Goal: Task Accomplishment & Management: Manage account settings

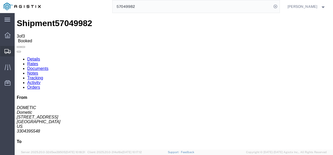
click at [18, 53] on span "Shipments" at bounding box center [16, 51] width 4 height 10
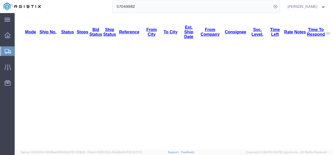
scroll to position [78, 0]
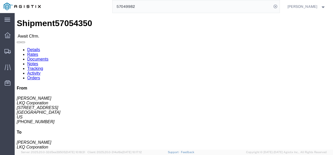
click link "Rates"
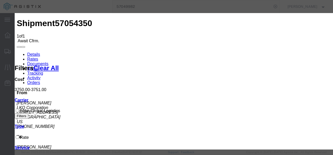
type input "32874298374971873247"
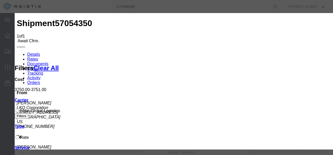
type input "298738213797"
type input "9872378213987"
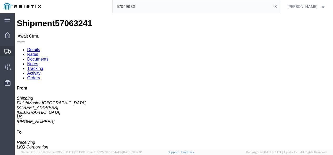
click at [18, 50] on span "Shipments" at bounding box center [16, 51] width 4 height 10
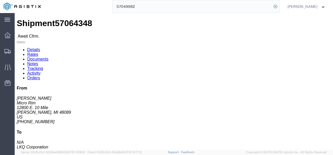
drag, startPoint x: 154, startPoint y: 94, endPoint x: 120, endPoint y: 75, distance: 38.5
click h4 "Routing & Vehicle Information"
click link "Rates"
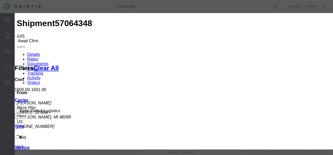
type input "128372193787"
type input "98321987213987"
type input "987219873213987"
drag, startPoint x: 231, startPoint y: 109, endPoint x: 289, endPoint y: 121, distance: 59.1
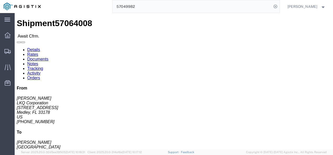
click div "Ship From LKQ Corporation (Jose Ellis) 3081 11701 NW 101 RD Suite 1 Medley, FL …"
click link "Tracking"
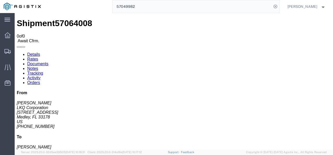
click at [38, 57] on link "Rates" at bounding box center [32, 59] width 11 height 4
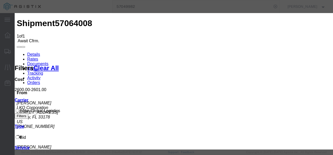
type input "1298392183987"
type input "79238792187987"
type input "98729378213879"
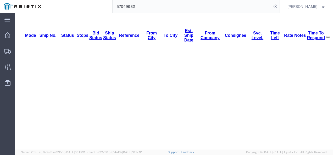
scroll to position [78, 0]
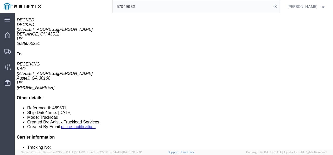
click div "19 Pallet(s) Standard (Not Stackable) Total weight: 4812.00 LBS ( dim ) Carton …"
click div "Leg 1 - Truckload Vehicle 1: Standard Dry Van (53 Feet) Number of trucks: 1"
click link "Rates"
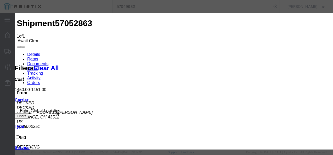
type input "0912830128309"
type input "q823098240808"
type input "0982109380298"
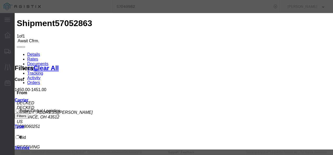
drag, startPoint x: 221, startPoint y: 114, endPoint x: 252, endPoint y: 118, distance: 32.0
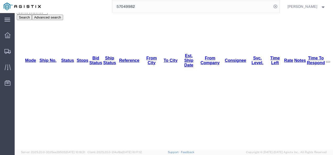
scroll to position [52, 0]
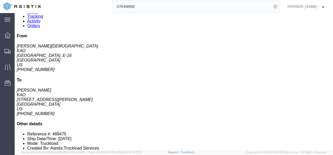
click div "Leg 1 - Truckload Vehicle 1: Standard Dry Van (53 Feet) Number of trucks: 1"
click link "Rates"
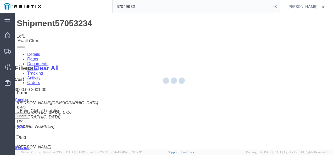
click at [203, 74] on div at bounding box center [174, 81] width 318 height 137
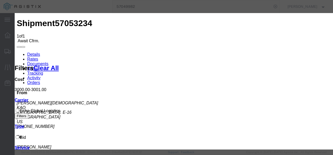
type input "9821739721398798"
type input "98729379217378"
type input "973249872947"
drag, startPoint x: 223, startPoint y: 114, endPoint x: 233, endPoint y: 114, distance: 9.7
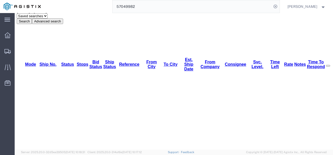
scroll to position [52, 0]
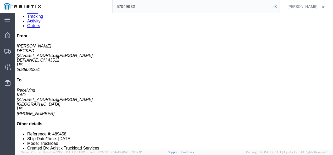
click div "Leg 1 - Truckload Vehicle 1: Standard Dry Van (53 Feet) Number of trucks: 1"
click link "Rates"
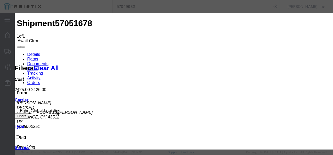
type input "198273987321987987"
type input "98729837921739"
type input "7219387219837"
drag, startPoint x: 252, startPoint y: 116, endPoint x: 278, endPoint y: 126, distance: 28.2
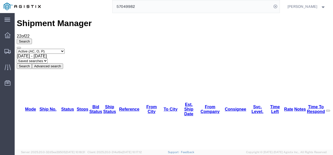
scroll to position [100, 0]
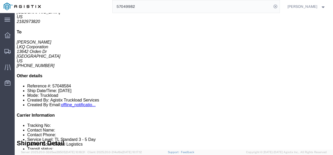
click div "3 Pallet(s) Standard (Not Stackable) Total weight: 2558.00 LBS ( dim ) Carton c…"
click link "Rates"
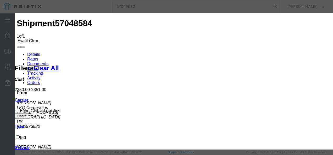
drag, startPoint x: 126, startPoint y: 71, endPoint x: 126, endPoint y: 78, distance: 7.3
type input "92139821737987"
type input "987213987298173987"
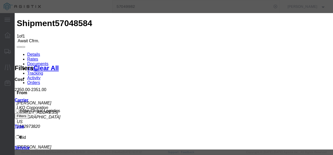
type input "987219873982"
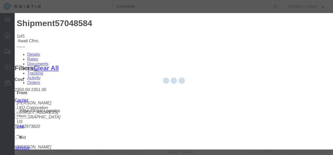
click at [119, 129] on div at bounding box center [174, 81] width 318 height 137
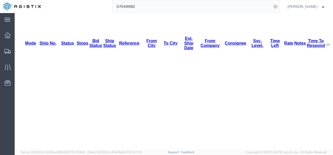
scroll to position [92, 0]
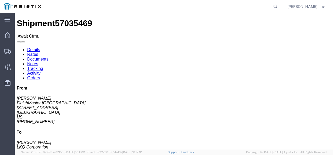
click div "Leg 1 - Truckload Vehicle 1: Standard Dry Van (53 Feet) Number of trucks: 1"
click link "Rates"
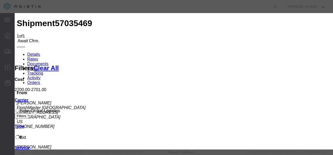
type input "9872139829873987"
type input "987298372198798"
type input "9872193872198"
drag, startPoint x: 283, startPoint y: 85, endPoint x: 288, endPoint y: 91, distance: 7.4
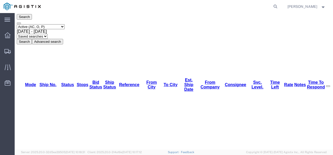
scroll to position [52, 0]
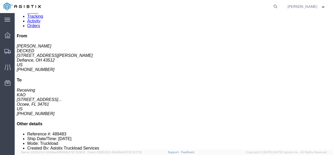
click div "Leg 1 - Truckload Vehicle 1: Standard Dry Van (53 Feet) Number of trucks: 1"
click link "Rates"
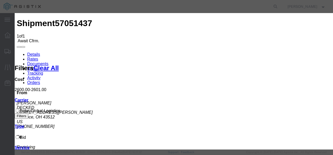
type input "2132137686868"
type input "238762187621"
type input "872323876"
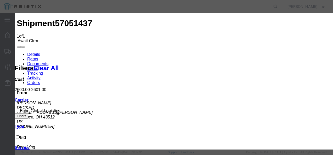
drag, startPoint x: 217, startPoint y: 84, endPoint x: 248, endPoint y: 105, distance: 37.7
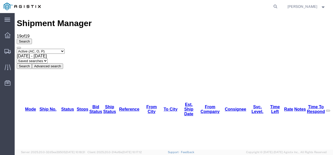
scroll to position [75, 0]
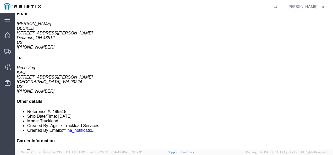
click div "Leg 1 - Truckload Vehicle 1: Standard Dry Van (53 Feet) Number of trucks: 1"
click link "Rates"
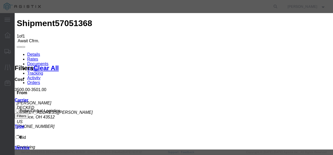
type input "9868768726321"
type input "213862872687"
type input "6463287218"
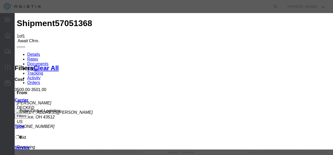
drag, startPoint x: 192, startPoint y: 94, endPoint x: 214, endPoint y: 100, distance: 22.9
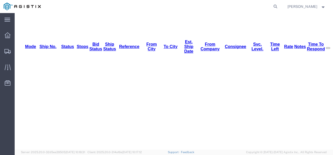
scroll to position [66, 0]
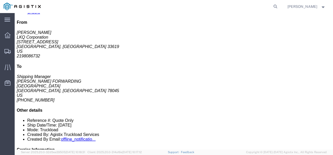
click div "Leg 1 - Truckload Vehicle 1: Step Deck Number of trucks: 1"
click link "Rates"
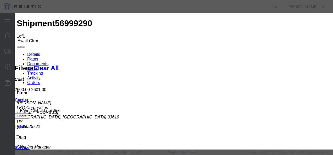
type input "0970998729837923"
type input "98732798213987"
type input "98721398721987"
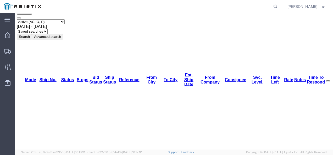
scroll to position [58, 0]
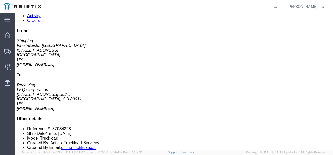
drag, startPoint x: 125, startPoint y: 61, endPoint x: 81, endPoint y: 34, distance: 51.7
click div "Leg 1 - Truckload Vehicle 1: Standard Dry Van (53 Feet) Number of trucks: 1"
click link "Rates"
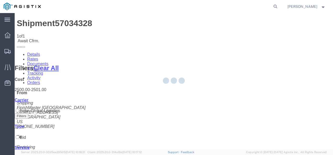
click at [202, 75] on div at bounding box center [174, 81] width 318 height 137
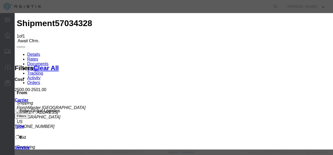
type input "7672631621387"
type input "83218736876"
type input "8721836887687"
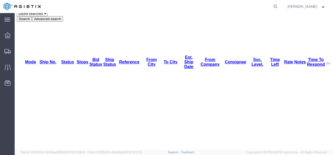
scroll to position [49, 0]
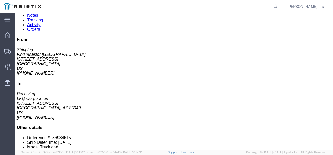
click link "Rates"
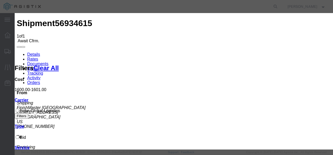
type input "921321321768"
type input "3287837687"
type input "87328618736"
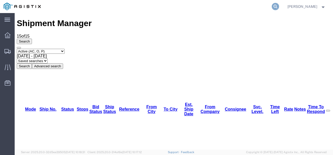
click at [278, 6] on icon at bounding box center [275, 6] width 7 height 7
paste input "57051678"
type input "57051678"
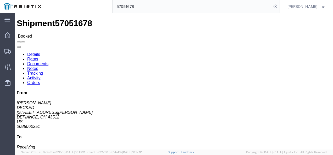
click div "References Bill Of Lading: 489458 Purchase Order: 4371582 - A Customer Ref: 570…"
click b "489458"
copy b "489458"
click div "Ship From DECKED ([PERSON_NAME]) [STREET_ADDRESS][PERSON_NAME] 2088060251 [EMAI…"
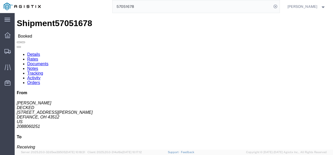
click div "Leg 1 - Truckload Vehicle 1: Standard Dry Van (53 Feet) Number of trucks: 1"
click div "Shipment Detail Ship From DECKED ([PERSON_NAME]) [STREET_ADDRESS][PERSON_NAME] …"
